Goal: Navigation & Orientation: Find specific page/section

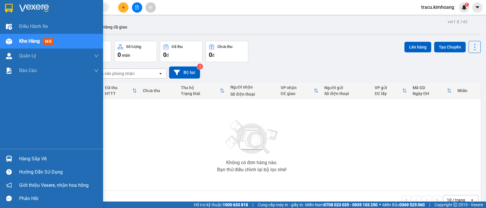
click at [36, 160] on div "Hàng sắp về" at bounding box center [59, 159] width 80 height 9
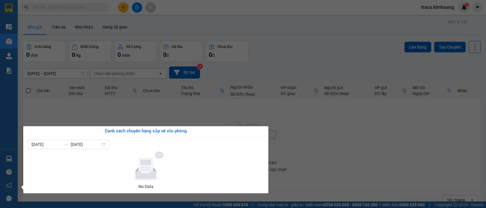
click at [54, 112] on section "Kết quả tìm kiếm ( 0 ) Bộ lọc No Data tracu.kimhoang 1 Điều hành xe Kho hàng mớ…" at bounding box center [243, 104] width 486 height 208
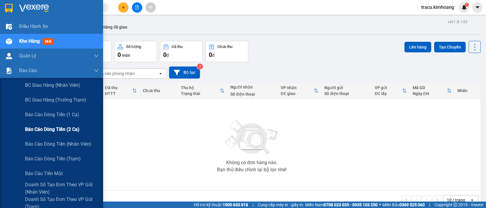
click at [42, 130] on span "Báo cáo dòng tiền (2 ca)" at bounding box center [52, 129] width 54 height 7
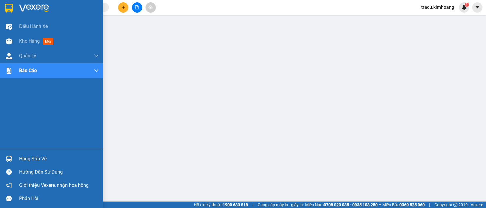
click at [38, 156] on div "Hàng sắp về" at bounding box center [59, 159] width 80 height 9
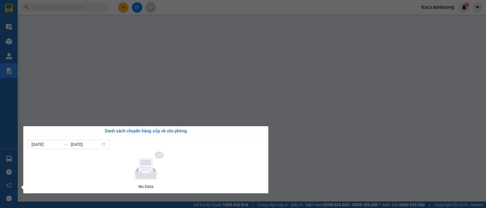
click at [21, 140] on div "Danh sách chuyến hàng sắp về văn phòng [DATE] [DATE] No Data" at bounding box center [143, 159] width 249 height 67
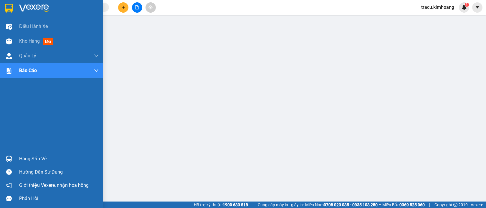
click at [4, 112] on div "Điều hành xe Kho hàng mới Quản [PERSON_NAME] lý chuyến Quản lý khách hàng mới B…" at bounding box center [51, 104] width 103 height 208
